Goal: Information Seeking & Learning: Learn about a topic

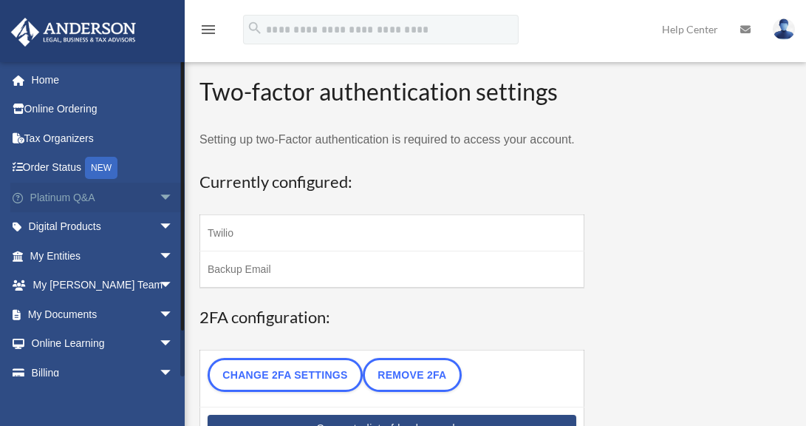
click at [129, 193] on link "Platinum Q&A arrow_drop_down" at bounding box center [102, 198] width 185 height 30
click at [159, 193] on span "arrow_drop_down" at bounding box center [174, 198] width 30 height 30
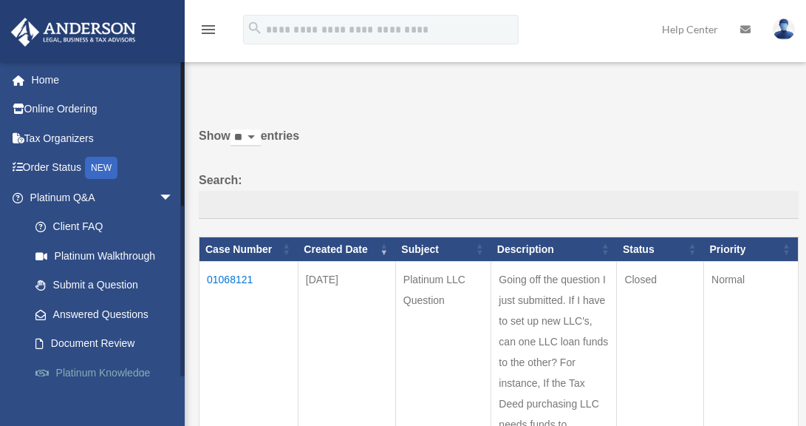
click at [148, 367] on link "Platinum Knowledge Room" at bounding box center [108, 381] width 175 height 47
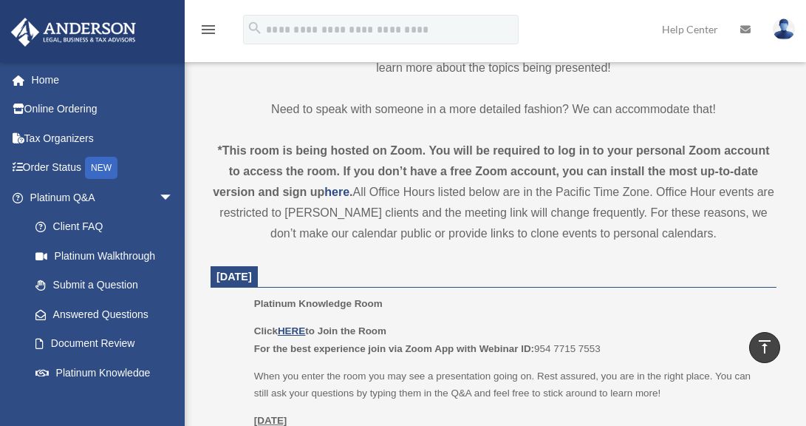
scroll to position [449, 0]
click at [301, 333] on u "HERE" at bounding box center [291, 330] width 27 height 11
